Goal: Task Accomplishment & Management: Use online tool/utility

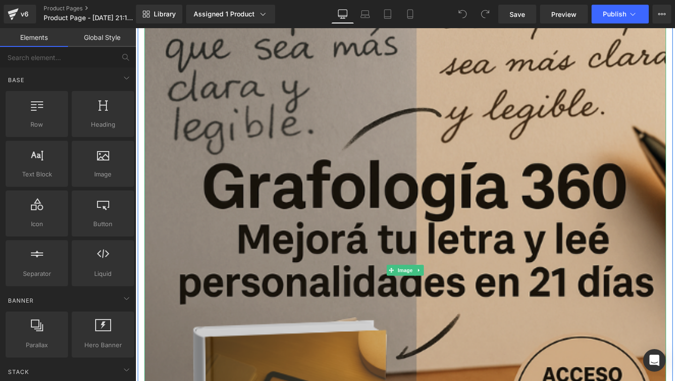
scroll to position [208, 0]
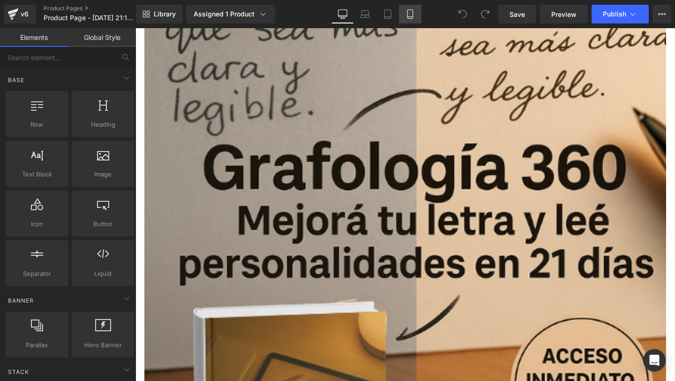
click at [406, 22] on div "Library Assigned 1 Product Product Preview Grafología 360: dominate mejorando t…" at bounding box center [405, 14] width 539 height 28
click at [406, 22] on link "Mobile" at bounding box center [410, 14] width 22 height 19
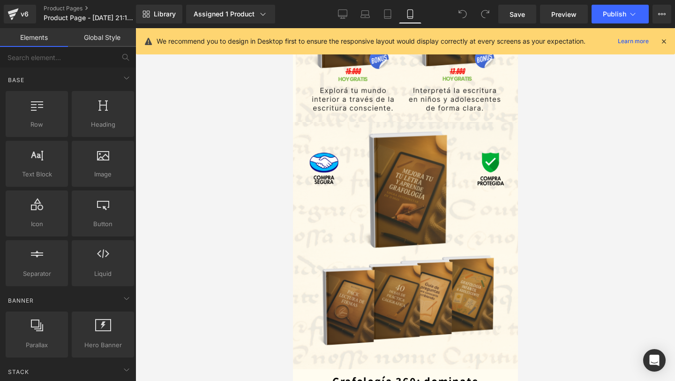
scroll to position [1473, 0]
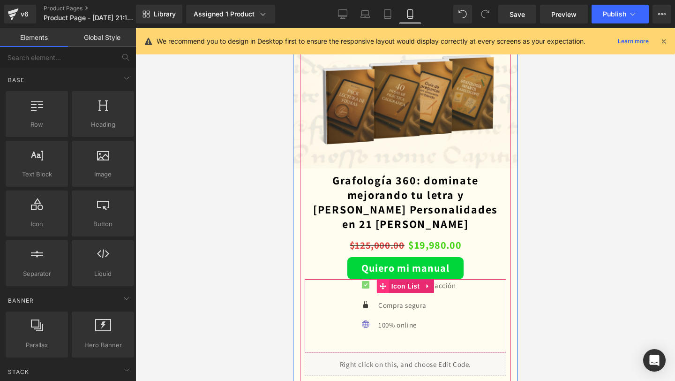
click at [385, 279] on span at bounding box center [382, 286] width 12 height 14
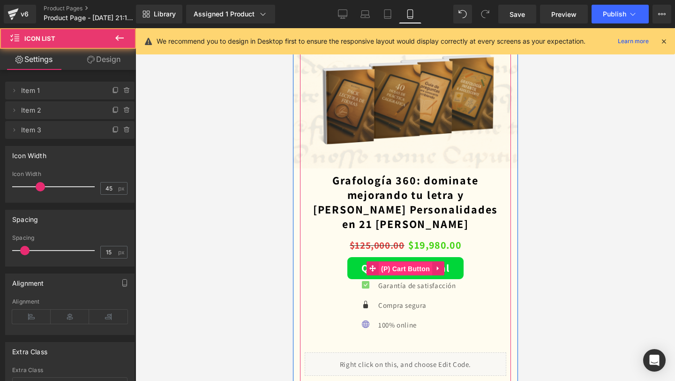
click at [381, 261] on span "(P) Cart Button" at bounding box center [404, 268] width 53 height 14
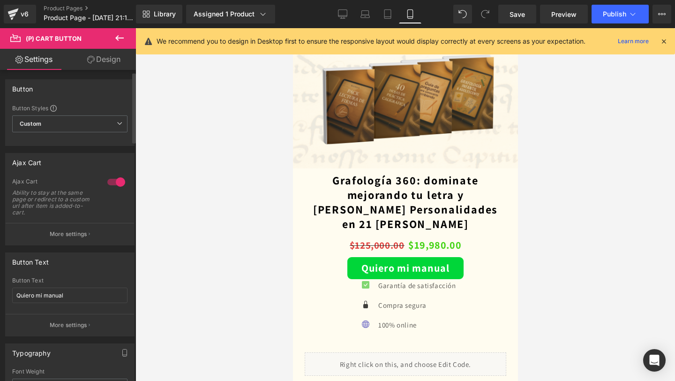
scroll to position [35, 0]
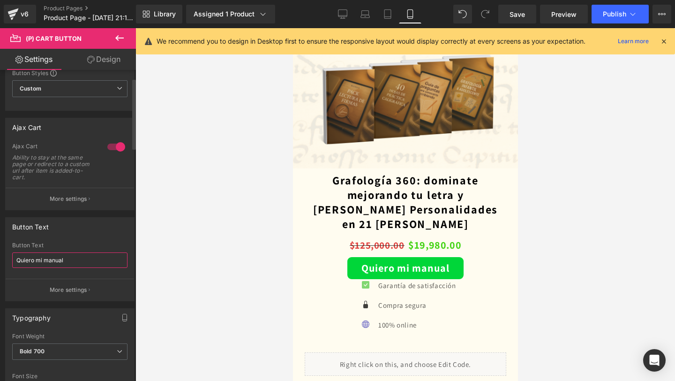
drag, startPoint x: 77, startPoint y: 257, endPoint x: 0, endPoint y: 257, distance: 76.9
click at [0, 257] on div "Button Text Quiero mi manual Button Text Quiero mi manual More settings" at bounding box center [70, 255] width 140 height 91
paste input "[URL][DOMAIN_NAME]"
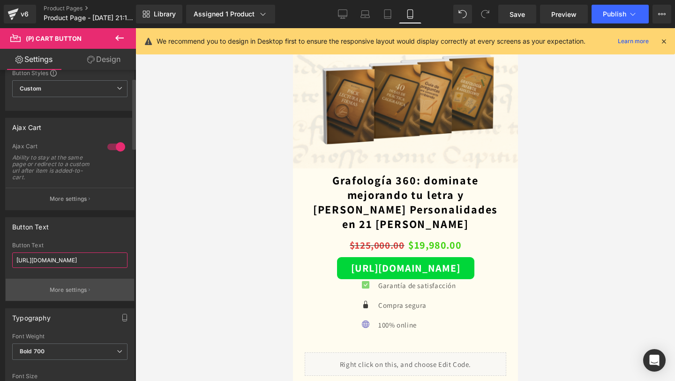
type input "Quiero mi manual"
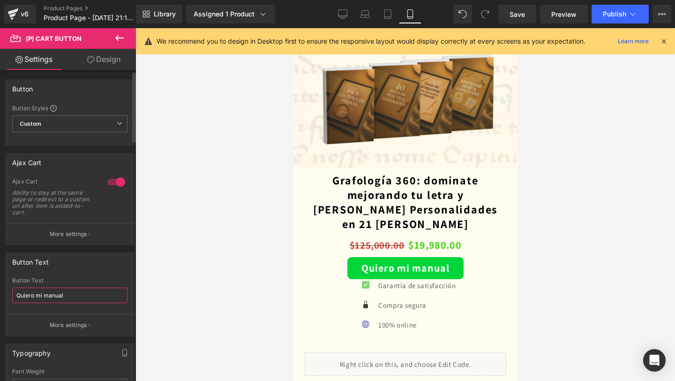
scroll to position [15, 0]
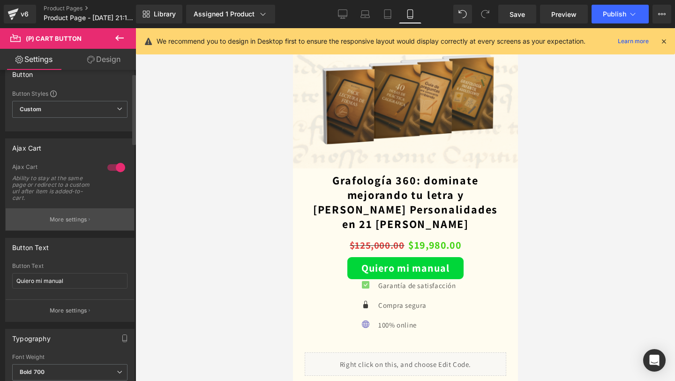
click at [73, 217] on p "More settings" at bounding box center [68, 219] width 37 height 8
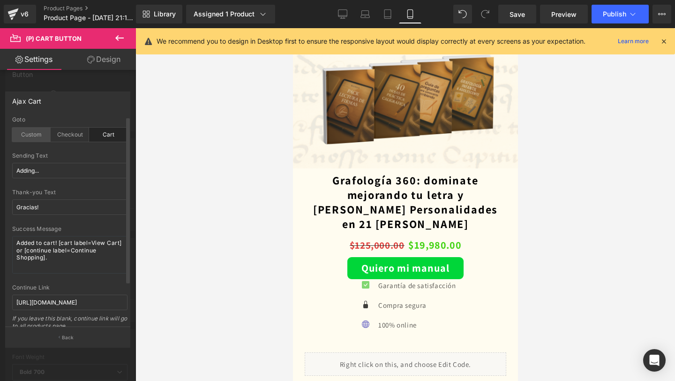
click at [31, 129] on div "Custom" at bounding box center [31, 134] width 38 height 14
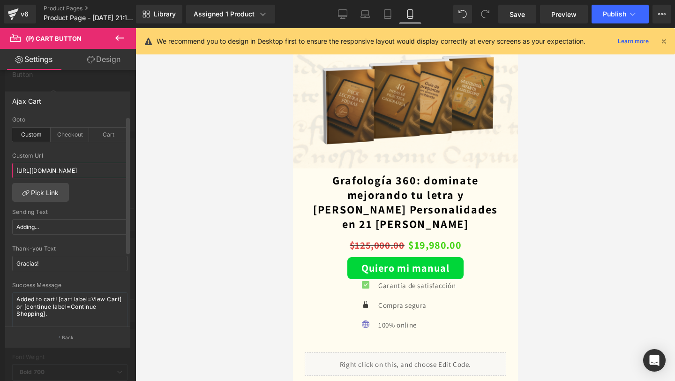
click at [72, 166] on input "[URL][DOMAIN_NAME]" at bounding box center [69, 170] width 115 height 15
paste input "[DOMAIN_NAME][URL]"
type input "[URL][DOMAIN_NAME]"
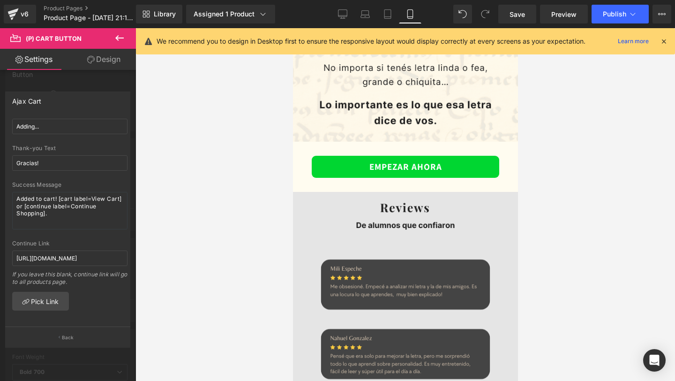
scroll to position [2078, 0]
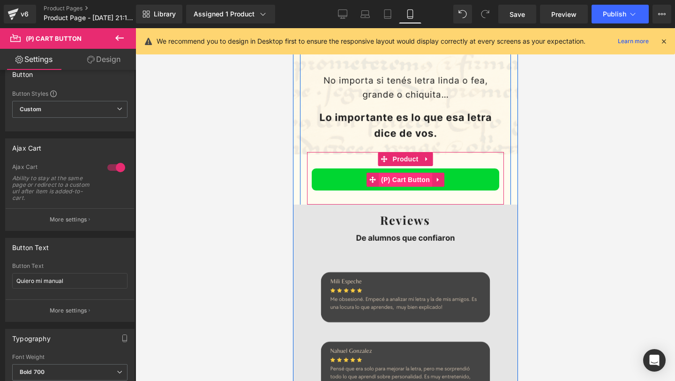
click at [400, 172] on span "(P) Cart Button" at bounding box center [404, 179] width 53 height 14
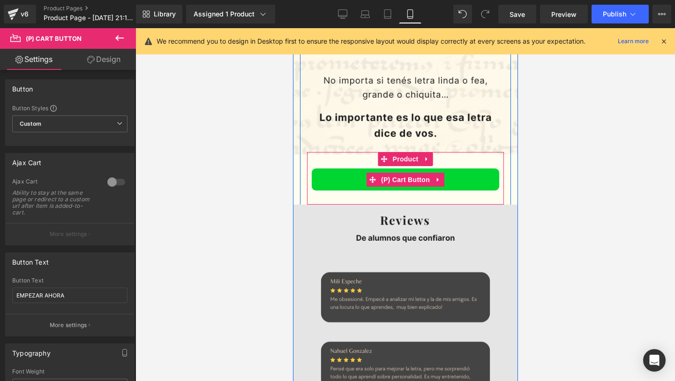
click at [361, 168] on button "EMPEZAR AHORA" at bounding box center [404, 179] width 187 height 22
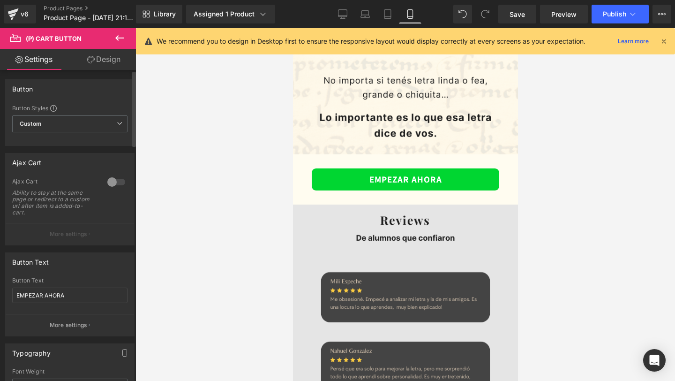
click at [79, 230] on p "More settings" at bounding box center [68, 234] width 37 height 8
click at [112, 185] on div at bounding box center [116, 181] width 22 height 15
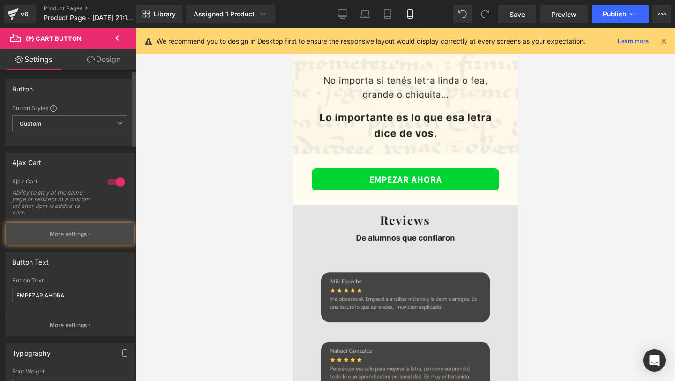
click at [72, 224] on button "More settings" at bounding box center [70, 234] width 128 height 22
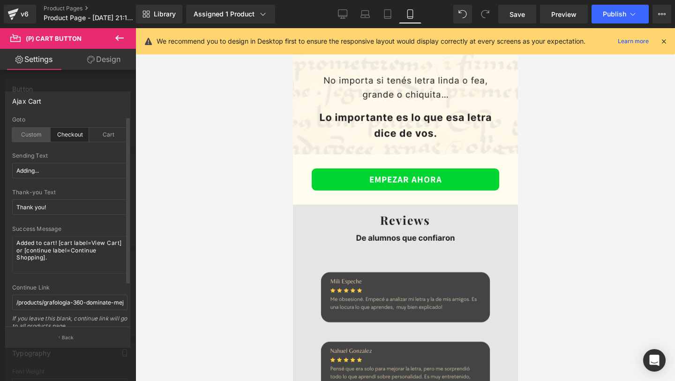
click at [23, 136] on div "Custom" at bounding box center [31, 134] width 38 height 14
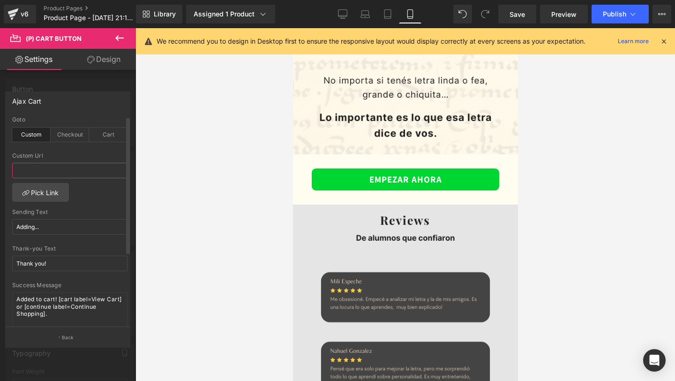
click at [64, 169] on input "text" at bounding box center [69, 170] width 115 height 15
paste input "[URL][DOMAIN_NAME]"
type input "[URL][DOMAIN_NAME]"
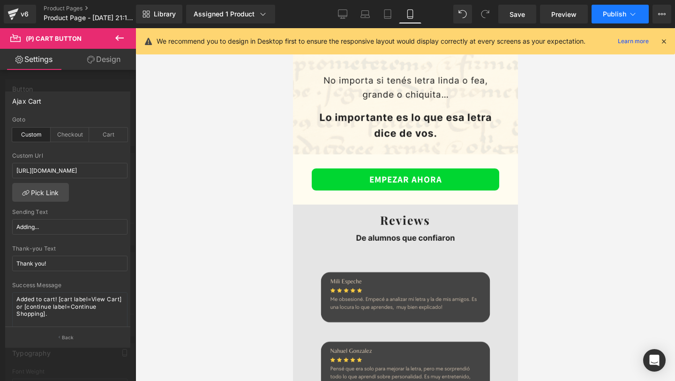
scroll to position [0, 0]
click at [611, 6] on button "Publish" at bounding box center [619, 14] width 57 height 19
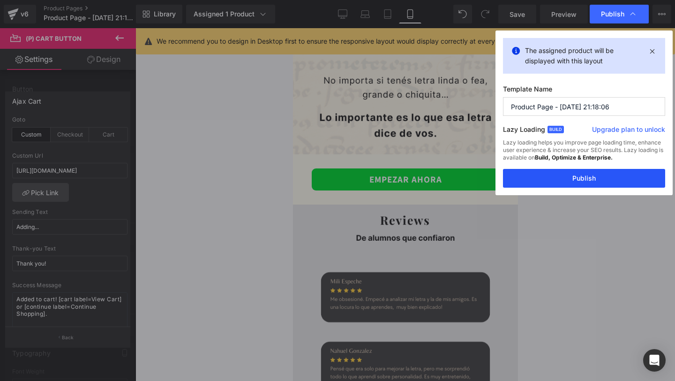
click at [558, 170] on button "Publish" at bounding box center [584, 178] width 162 height 19
